Goal: Task Accomplishment & Management: Manage account settings

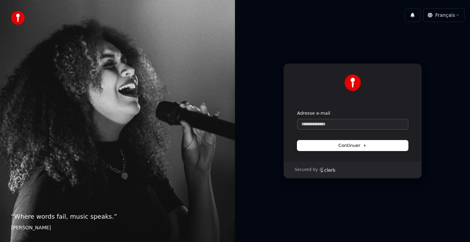
click at [342, 123] on input "Adresse e-mail" at bounding box center [352, 124] width 111 height 10
click at [376, 148] on button "Continuer" at bounding box center [352, 146] width 111 height 10
type input "**********"
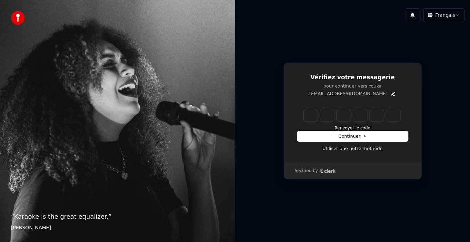
click at [344, 126] on button "Renvoyer le code" at bounding box center [352, 128] width 36 height 5
type input "*"
type input "**"
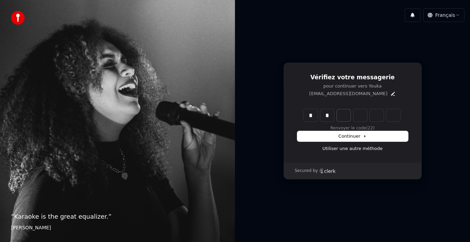
type input "*"
type input "***"
type input "*"
type input "****"
type input "*"
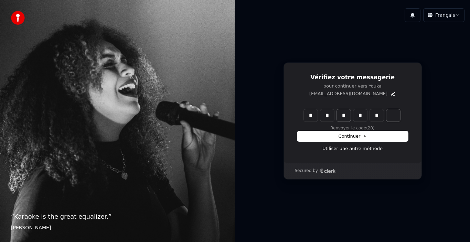
type input "******"
type input "*"
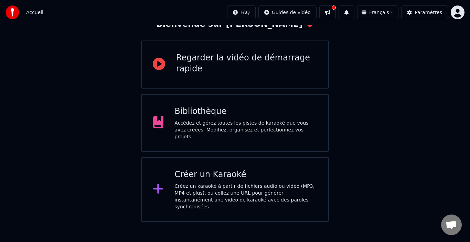
click at [458, 14] on html "Accueil FAQ Guides de vidéo Français Paramètres Bienvenue sur Youka Regarder la…" at bounding box center [235, 108] width 470 height 216
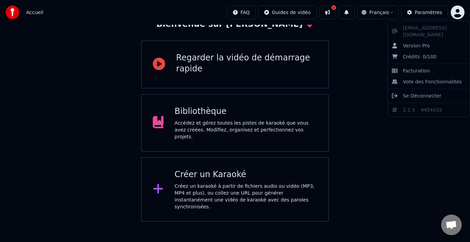
click at [233, 124] on html "Accueil FAQ Guides de vidéo Français Paramètres Bienvenue sur Youka Regarder la…" at bounding box center [235, 108] width 470 height 216
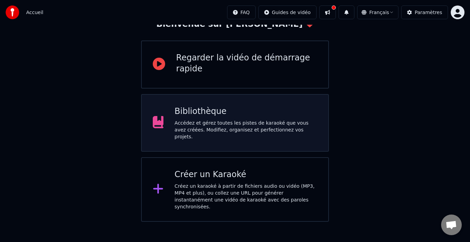
click at [233, 124] on div "Bibliothèque Accédez et gérez toutes les pistes de karaoké que vous avez créées…" at bounding box center [245, 123] width 143 height 34
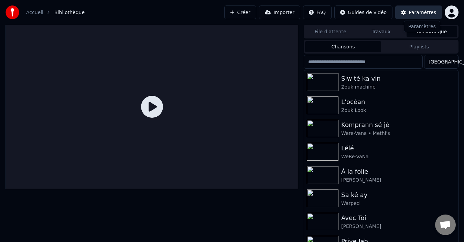
click at [417, 11] on div "Paramètres" at bounding box center [421, 12] width 27 height 7
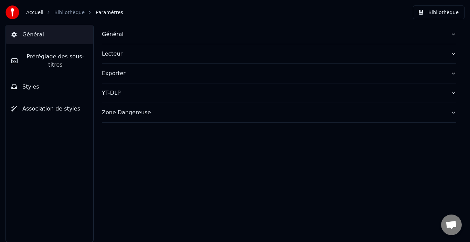
click at [37, 12] on link "Accueil" at bounding box center [34, 12] width 17 height 7
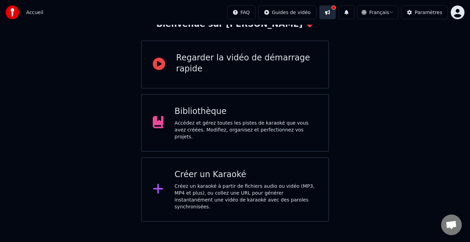
click at [331, 11] on button at bounding box center [327, 12] width 16 height 14
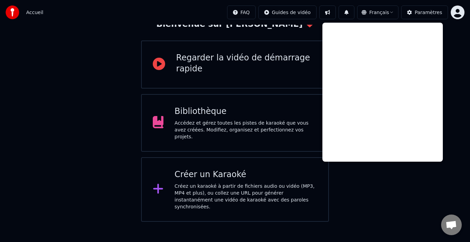
click at [458, 10] on html "Accueil FAQ Guides de vidéo Français Paramètres Bienvenue sur Youka Regarder la…" at bounding box center [235, 108] width 470 height 216
click at [416, 205] on html "Accueil FAQ Guides de vidéo Français Paramètres Bienvenue sur Youka Regarder la…" at bounding box center [235, 108] width 470 height 216
click at [327, 10] on button at bounding box center [327, 12] width 16 height 14
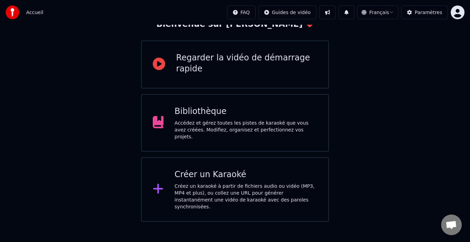
click at [456, 12] on html "Accueil FAQ Guides de vidéo Français Paramètres Bienvenue sur Youka Regarder la…" at bounding box center [235, 108] width 470 height 216
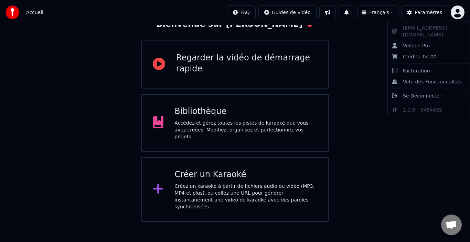
click at [434, 13] on html "Accueil FAQ Guides de vidéo Français Paramètres Bienvenue sur Youka Regarder la…" at bounding box center [235, 108] width 470 height 216
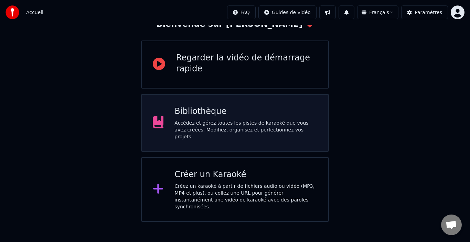
click at [205, 125] on div "Bibliothèque Accédez et gérez toutes les pistes de karaoké que vous avez créées…" at bounding box center [245, 123] width 143 height 34
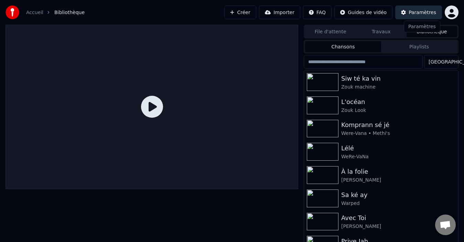
click at [417, 15] on div "Paramètres" at bounding box center [421, 12] width 27 height 7
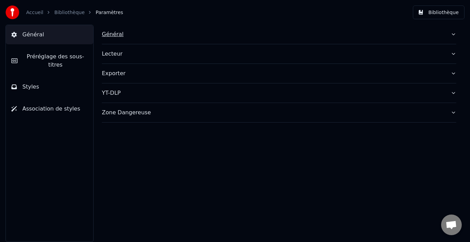
click at [109, 37] on div "Général" at bounding box center [276, 34] width 349 height 8
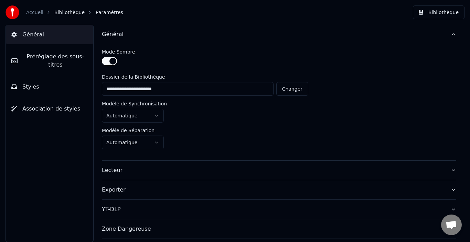
click at [61, 10] on link "Bibliothèque" at bounding box center [69, 12] width 30 height 7
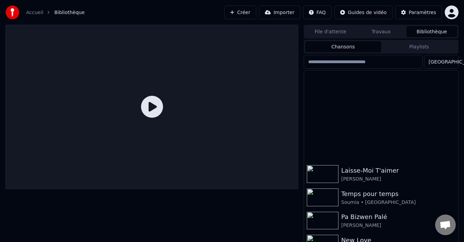
scroll to position [362, 0]
